Goal: Task Accomplishment & Management: Use online tool/utility

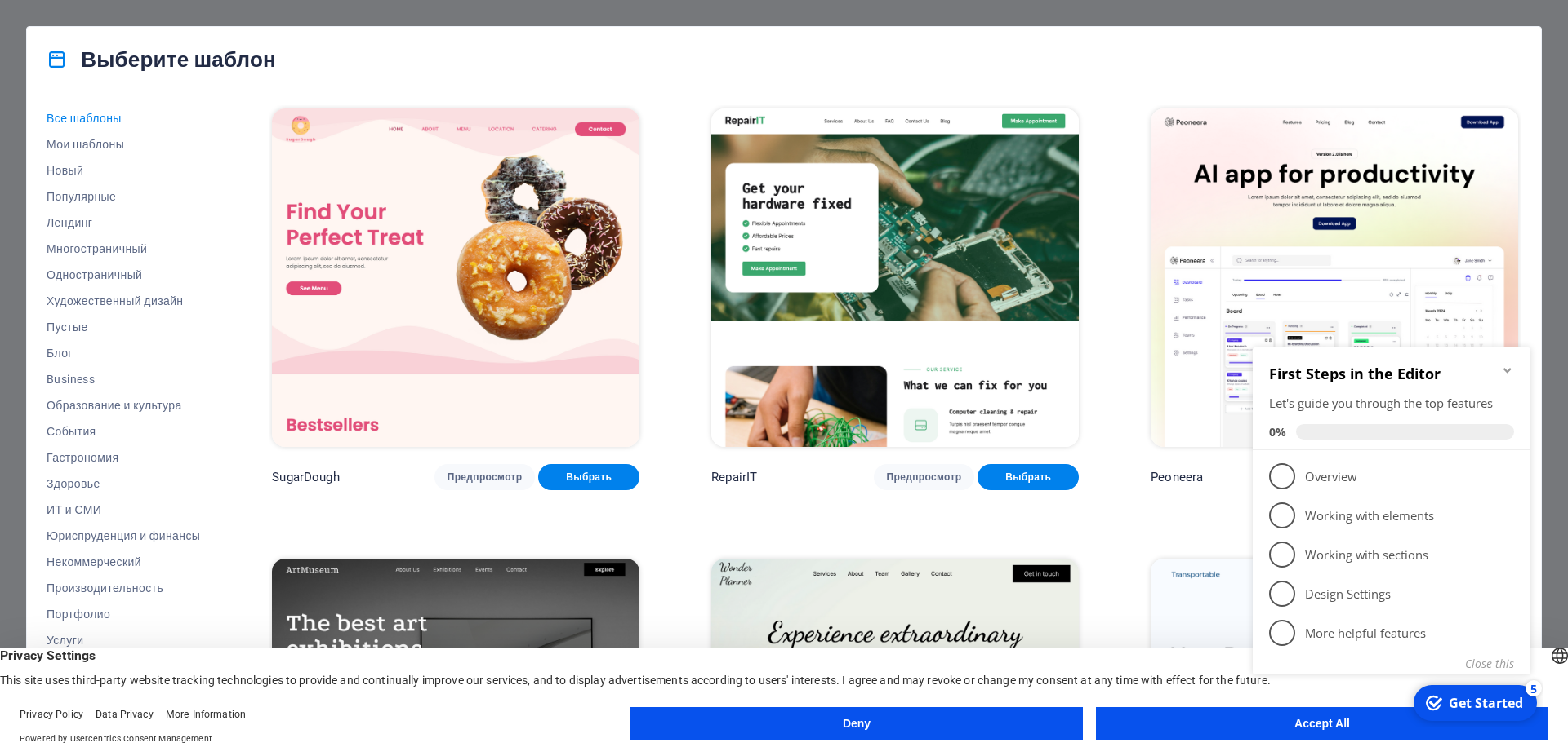
click at [1353, 720] on div "checkmark Get Started 5 First Steps in the Editor Let's guide you through the t…" at bounding box center [1394, 530] width 297 height 395
click at [1509, 369] on icon "Minimize checklist" at bounding box center [1507, 371] width 13 height 13
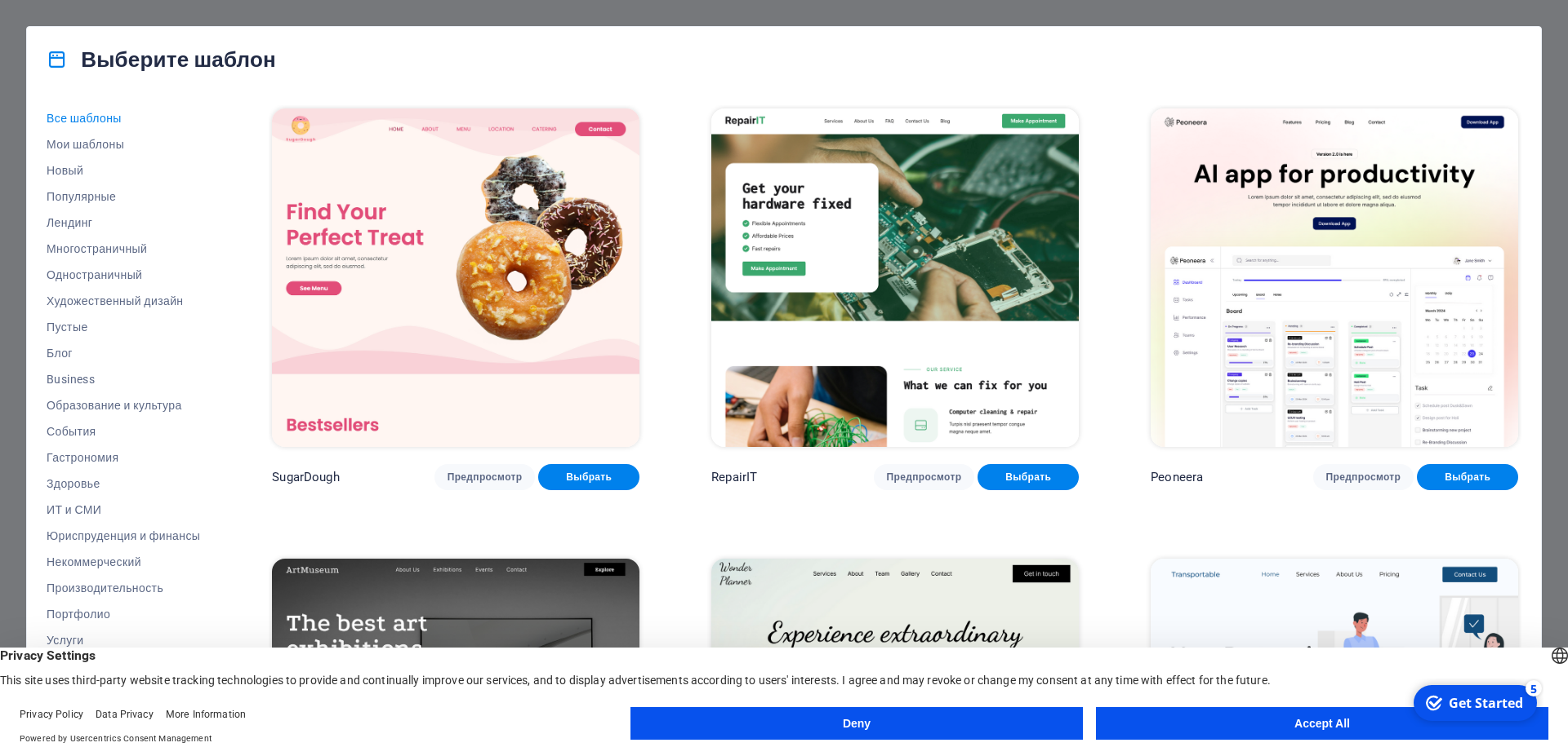
click at [1364, 718] on button "Accept All" at bounding box center [1321, 723] width 452 height 33
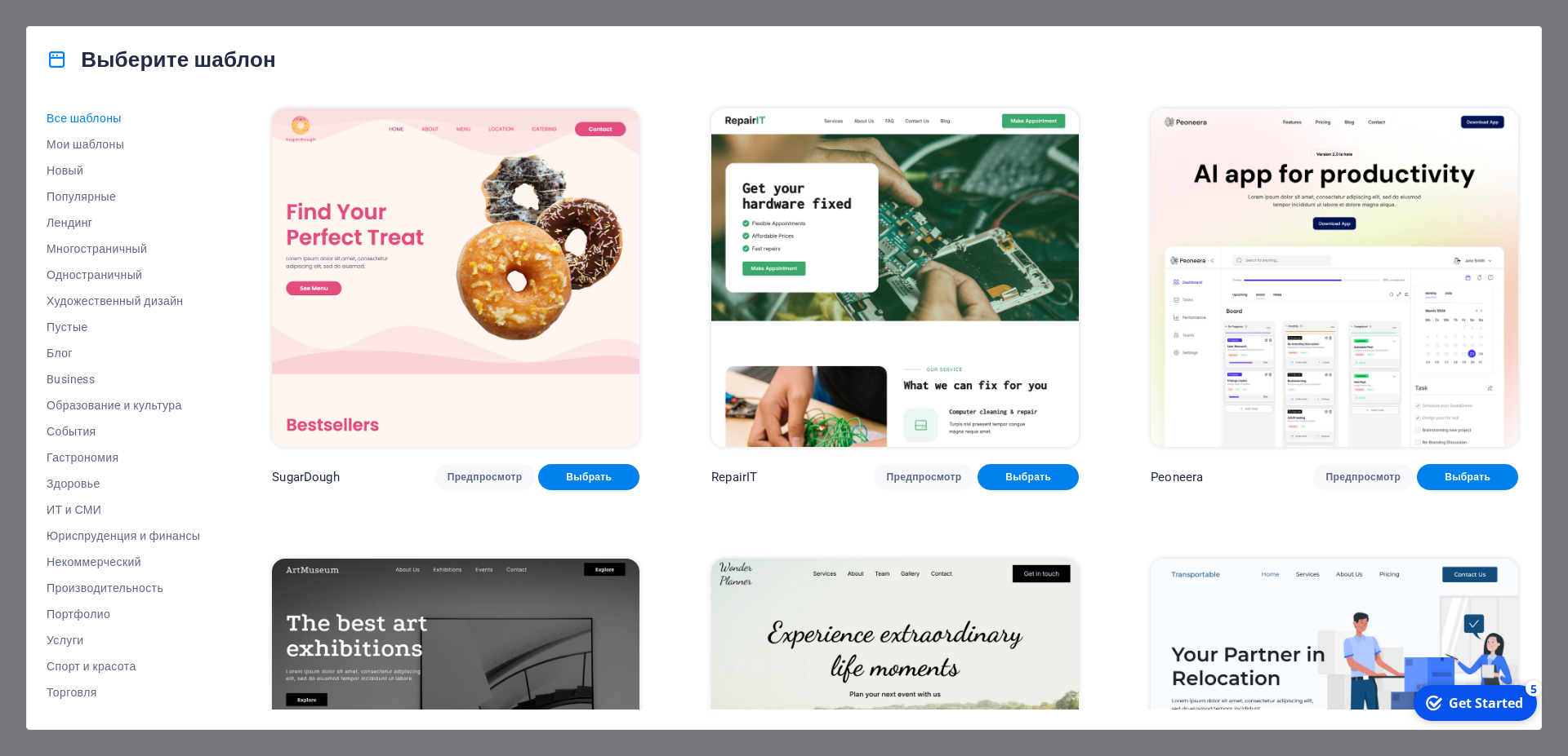
scroll to position [367, 0]
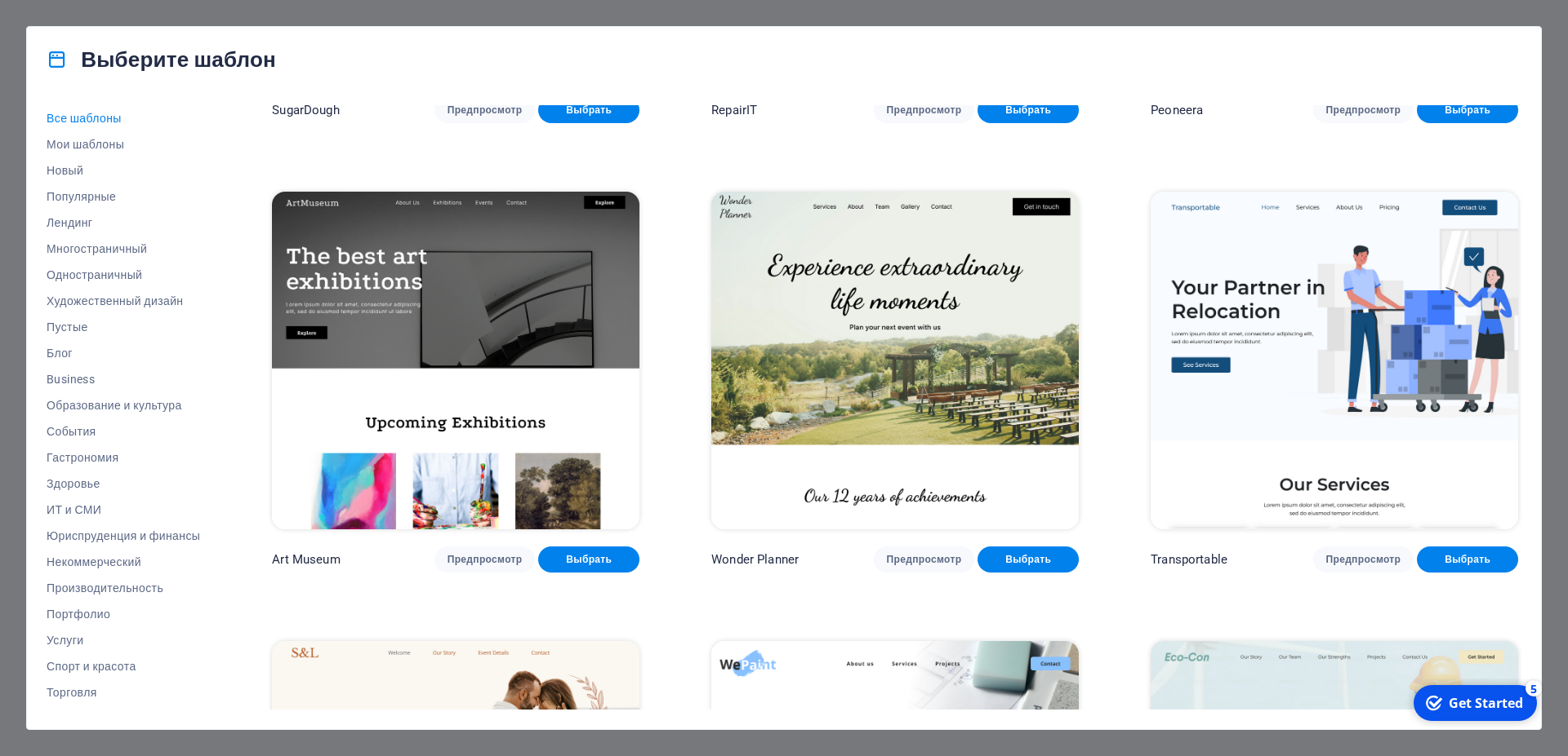
click at [166, 7] on div "Выберите шаблон Все шаблоны Мои шаблоны Новый Популярные Лендинг Многостраничны…" at bounding box center [784, 378] width 1568 height 756
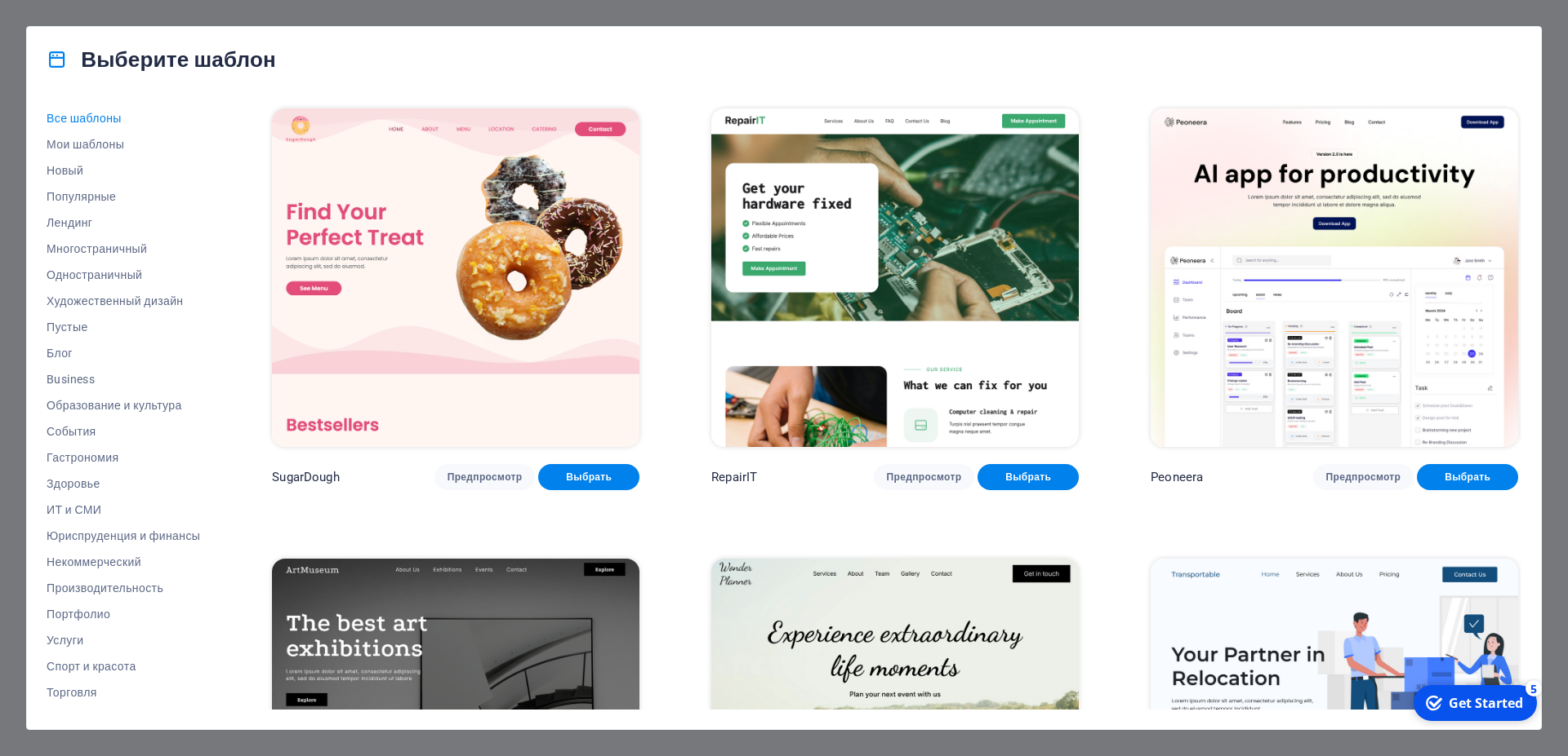
drag, startPoint x: 1561, startPoint y: 35, endPoint x: 1546, endPoint y: 29, distance: 16.2
click at [1561, 35] on div "Выберите шаблон Все шаблоны Мои шаблоны Новый Популярные Лендинг Многостраничны…" at bounding box center [784, 378] width 1568 height 756
